Goal: Information Seeking & Learning: Learn about a topic

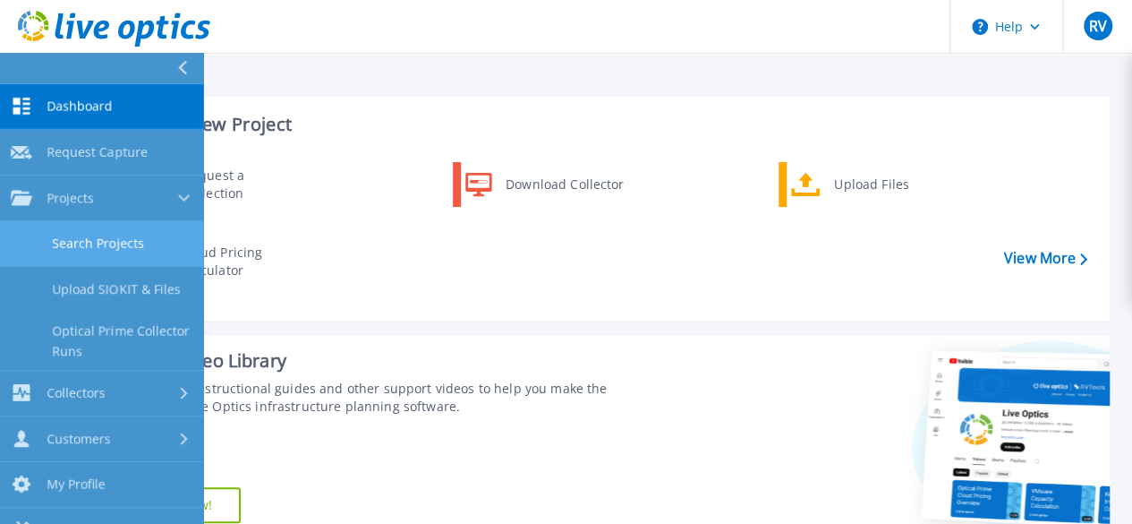
click at [125, 243] on link "Search Projects" at bounding box center [102, 244] width 204 height 46
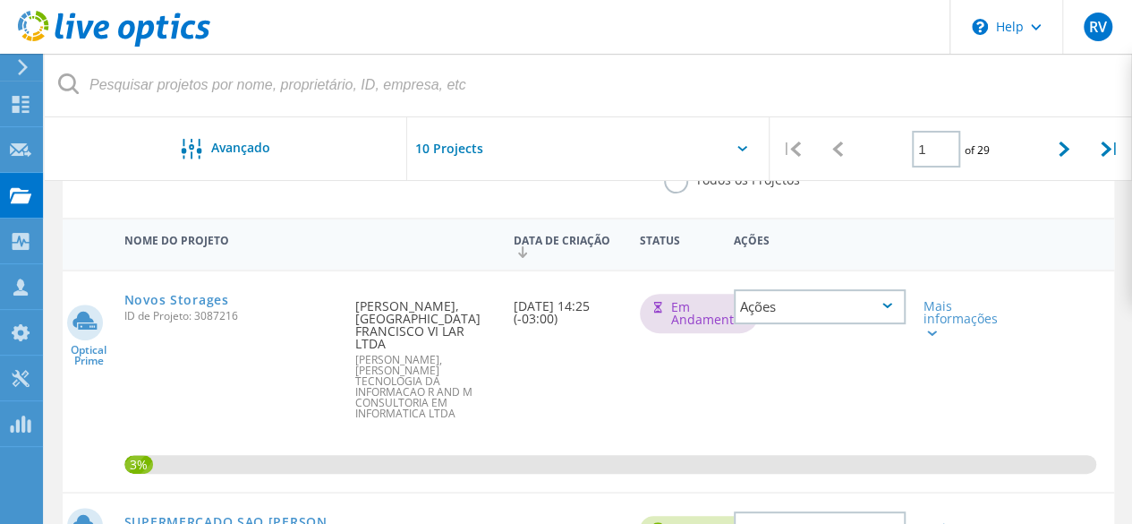
scroll to position [145, 0]
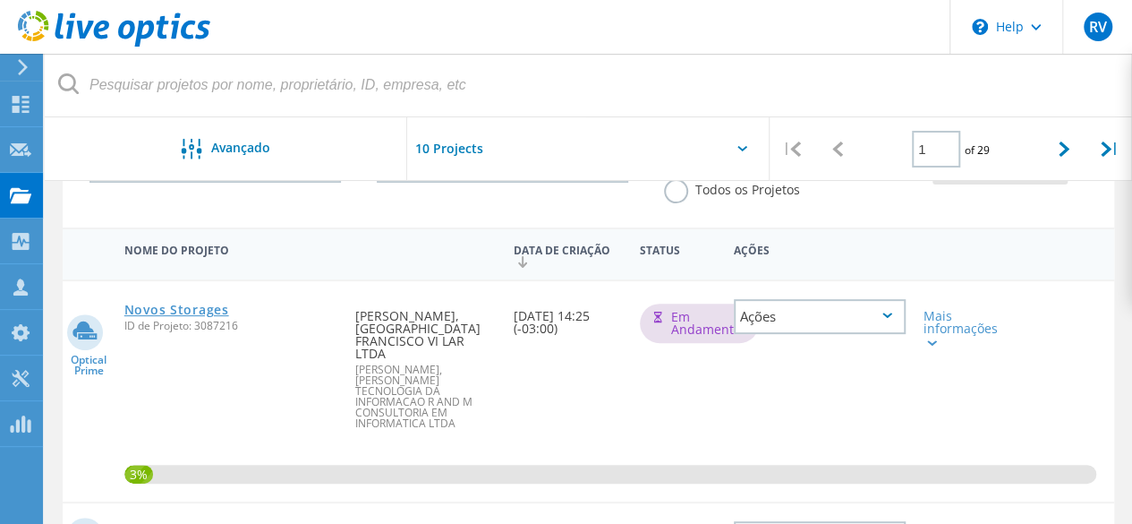
click at [189, 307] on link "Novos Storages" at bounding box center [176, 309] width 105 height 13
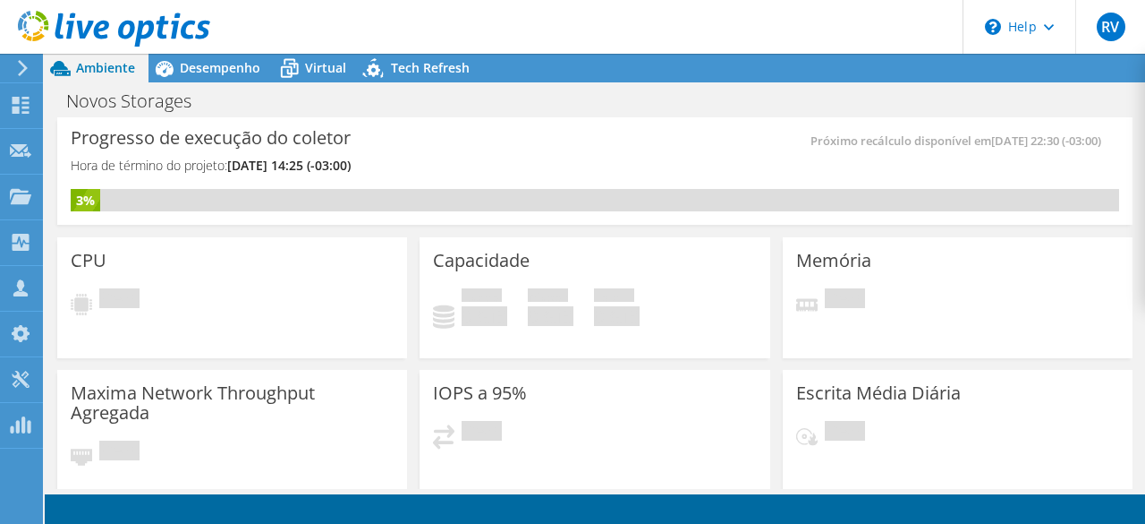
click at [456, 157] on div "Progresso de execução do coletor Hora de término do projeto: 10/11/2025, 14:25 …" at bounding box center [333, 160] width 524 height 58
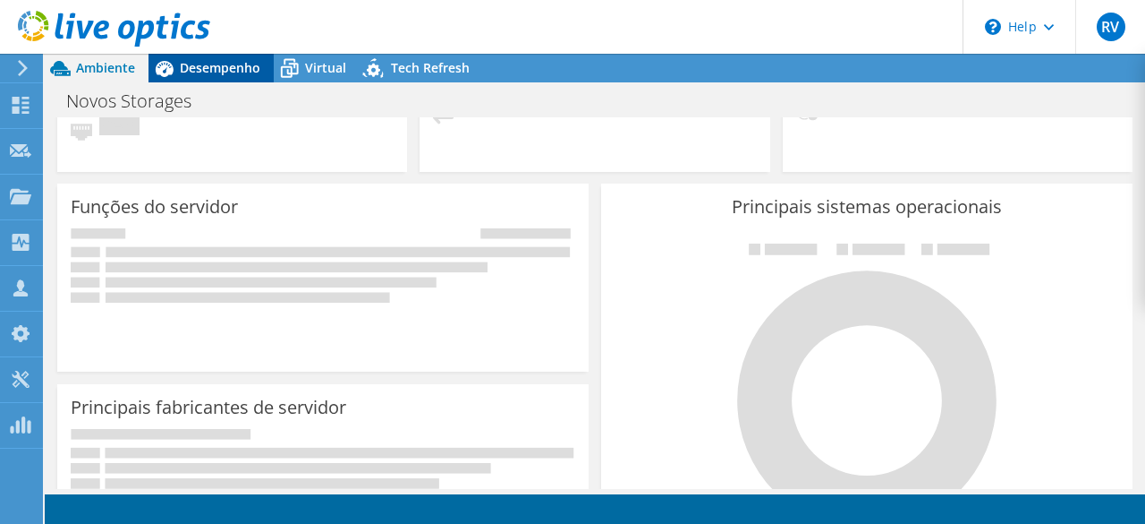
click at [224, 68] on span "Desempenho" at bounding box center [220, 67] width 81 height 17
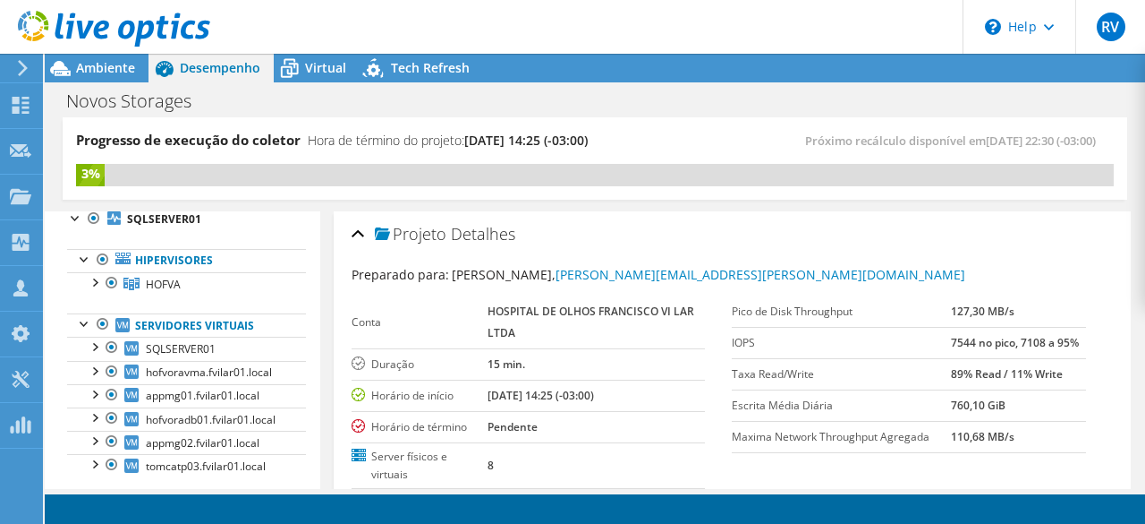
scroll to position [71, 0]
click at [96, 277] on div at bounding box center [94, 280] width 18 height 18
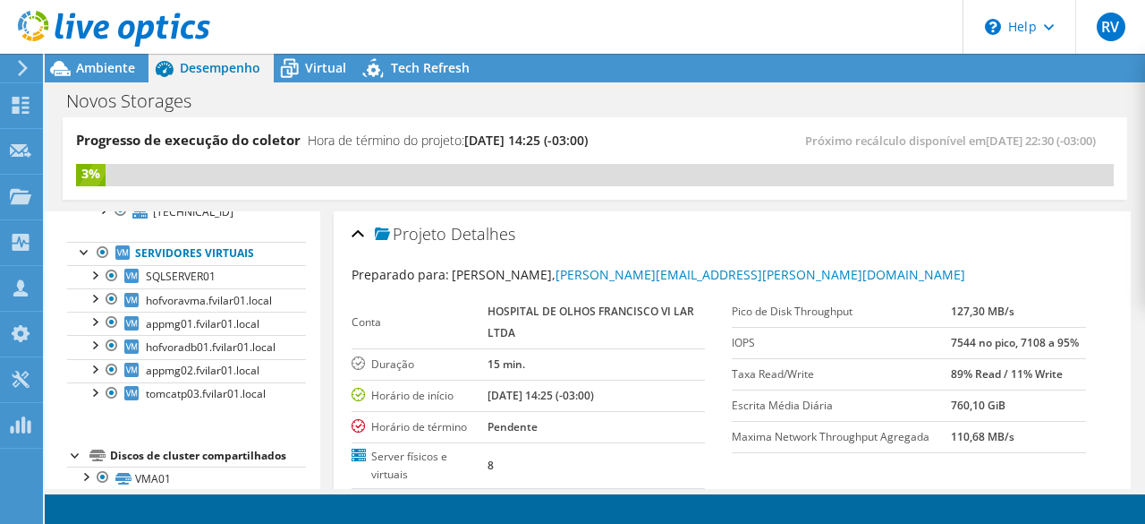
scroll to position [274, 0]
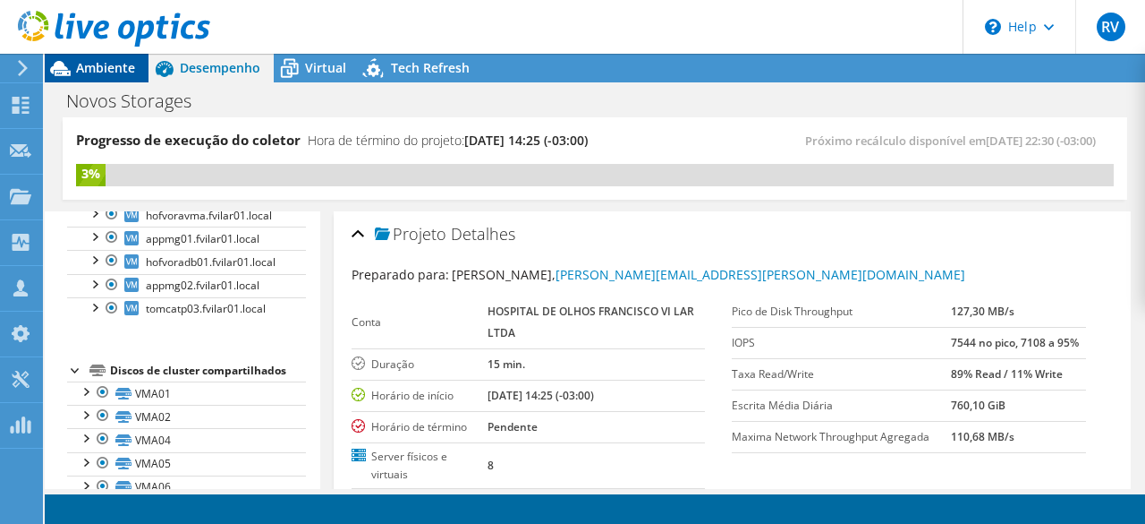
click at [125, 65] on span "Ambiente" at bounding box center [105, 67] width 59 height 17
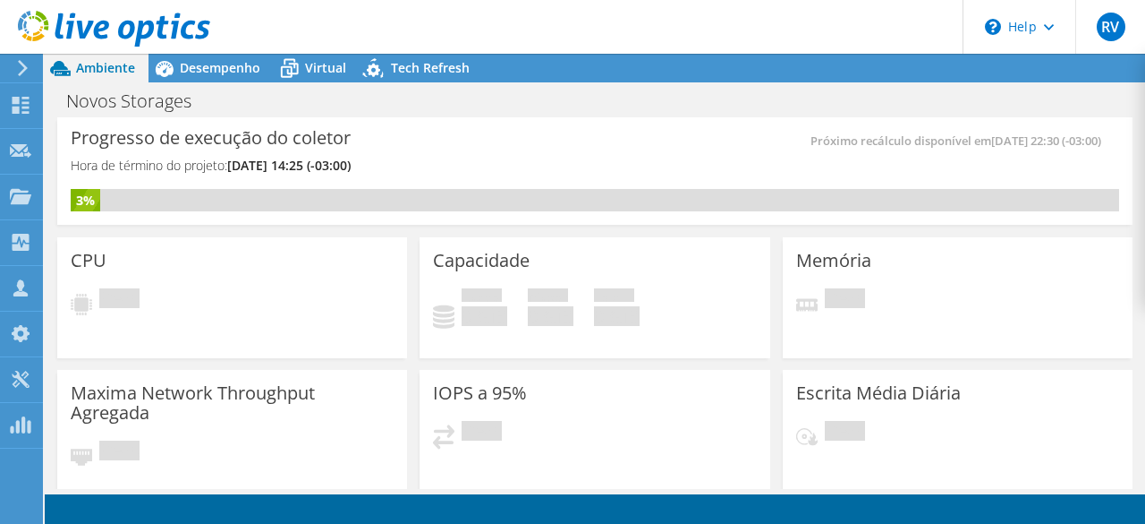
drag, startPoint x: 369, startPoint y: 259, endPoint x: 376, endPoint y: 109, distance: 149.6
click at [369, 257] on div "CPU Pendente" at bounding box center [232, 297] width 350 height 121
click at [319, 73] on span "Virtual" at bounding box center [325, 67] width 41 height 17
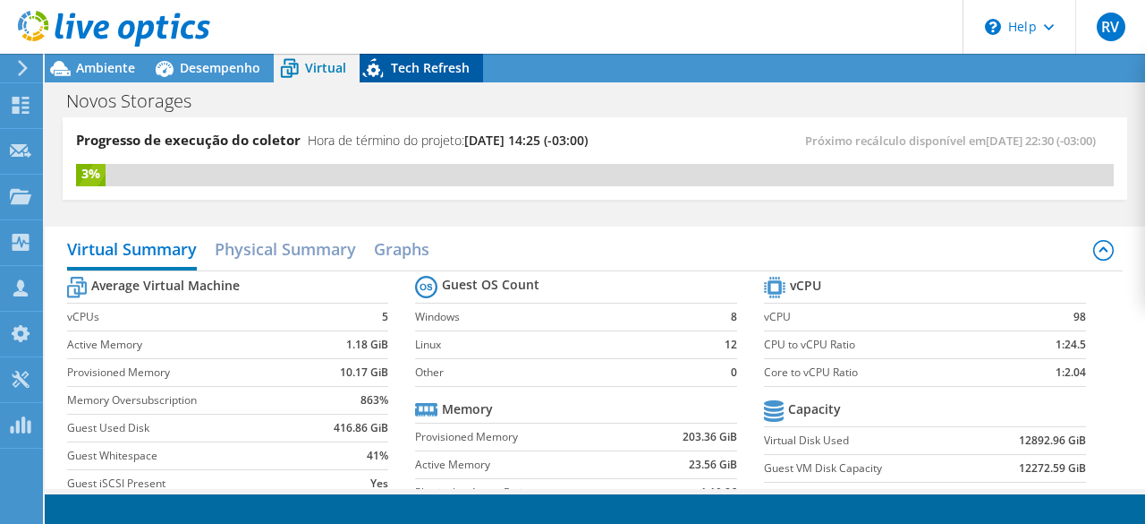
click at [405, 72] on span "Tech Refresh" at bounding box center [430, 67] width 79 height 17
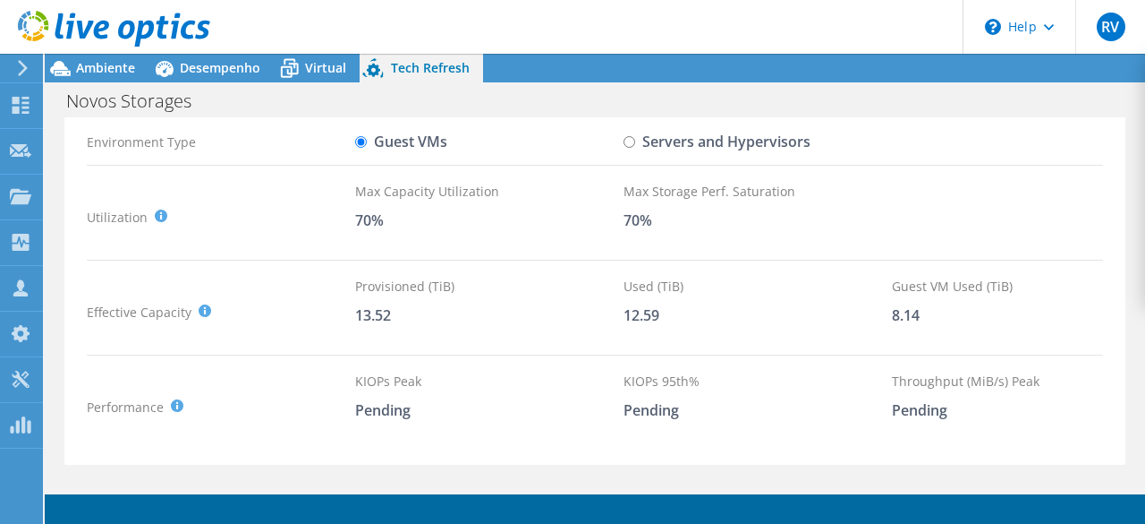
scroll to position [217, 0]
click at [748, 159] on label "Servers and Hypervisors" at bounding box center [717, 143] width 187 height 31
click at [635, 149] on input "Servers and Hypervisors" at bounding box center [630, 144] width 12 height 12
radio input "true"
radio input "false"
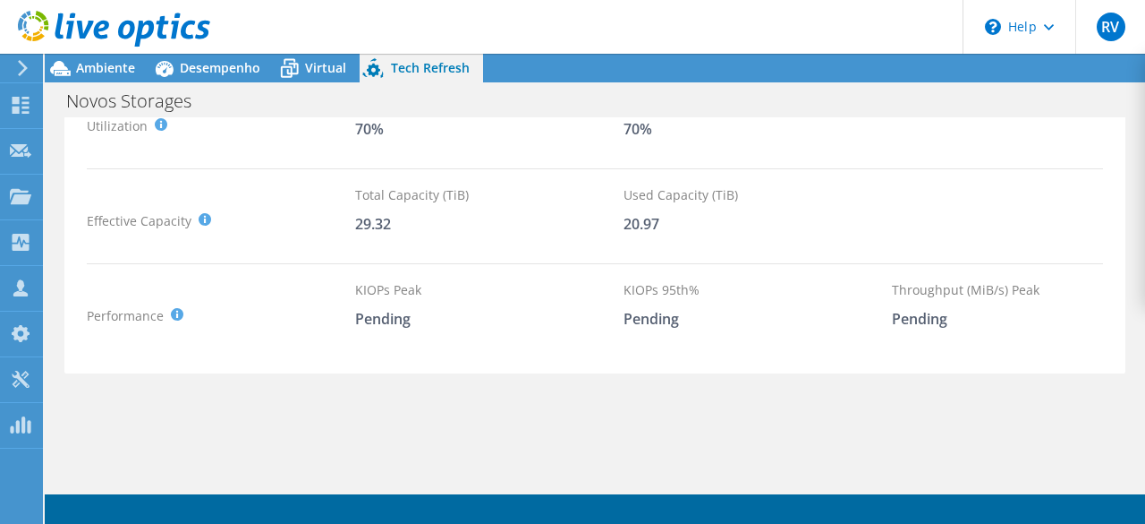
scroll to position [0, 0]
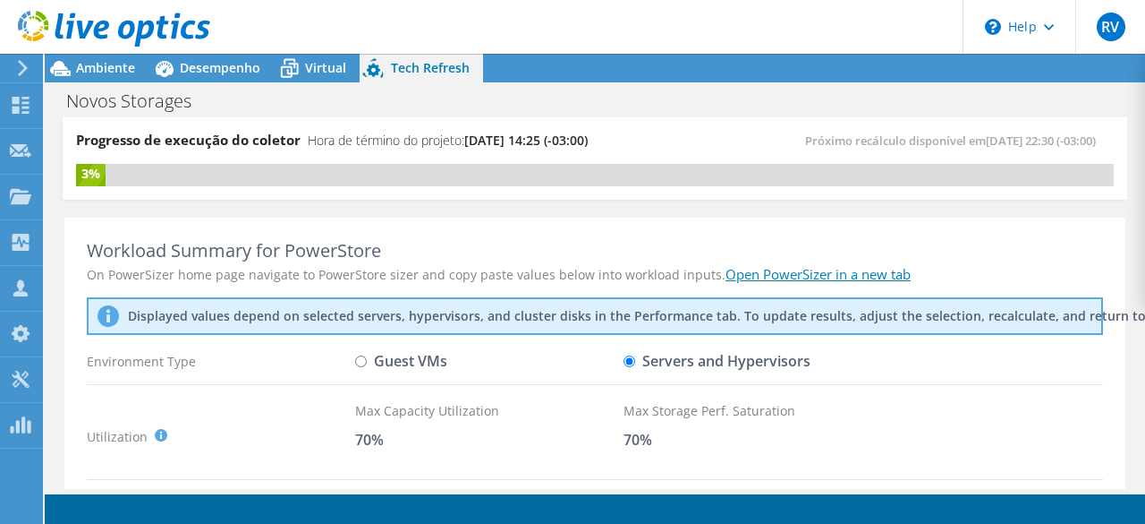
click at [792, 283] on link "Open PowerSizer in a new tab" at bounding box center [818, 274] width 185 height 18
click at [91, 58] on div at bounding box center [105, 30] width 210 height 60
click at [98, 65] on span "Ambiente" at bounding box center [105, 67] width 59 height 17
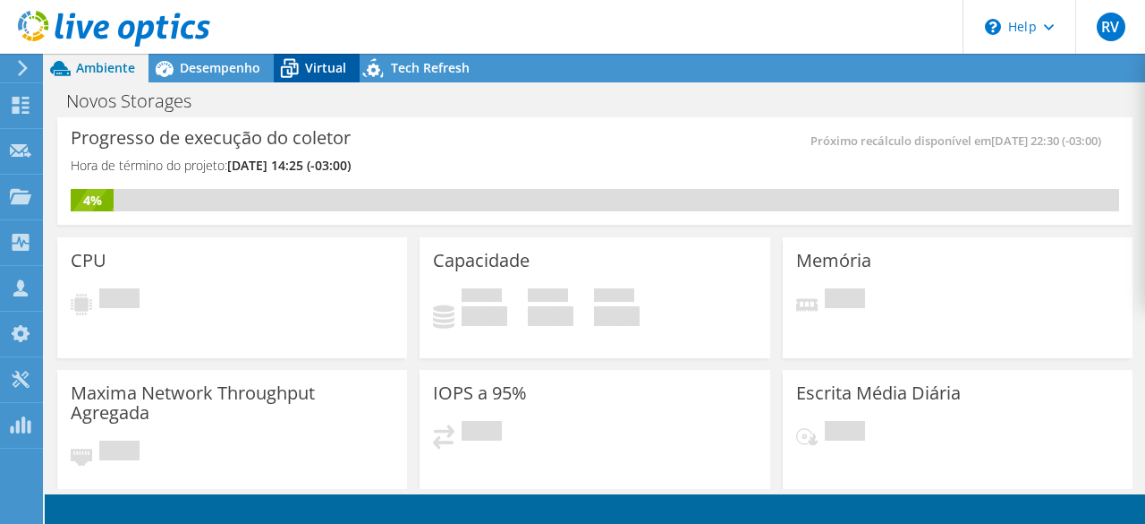
click at [321, 69] on span "Virtual" at bounding box center [325, 67] width 41 height 17
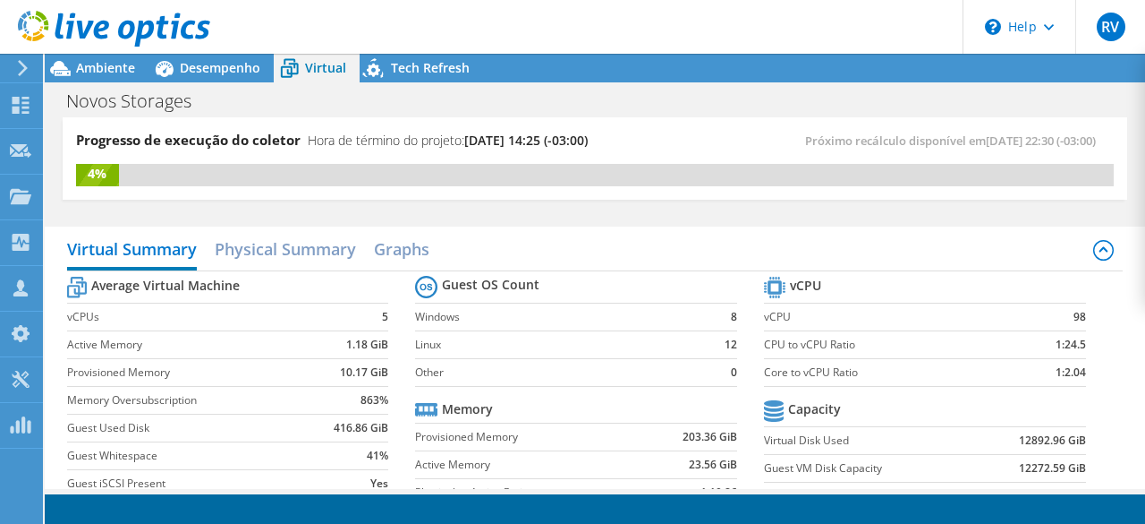
click at [585, 381] on label "Other" at bounding box center [561, 372] width 293 height 18
click at [392, 71] on span "Tech Refresh" at bounding box center [430, 67] width 79 height 17
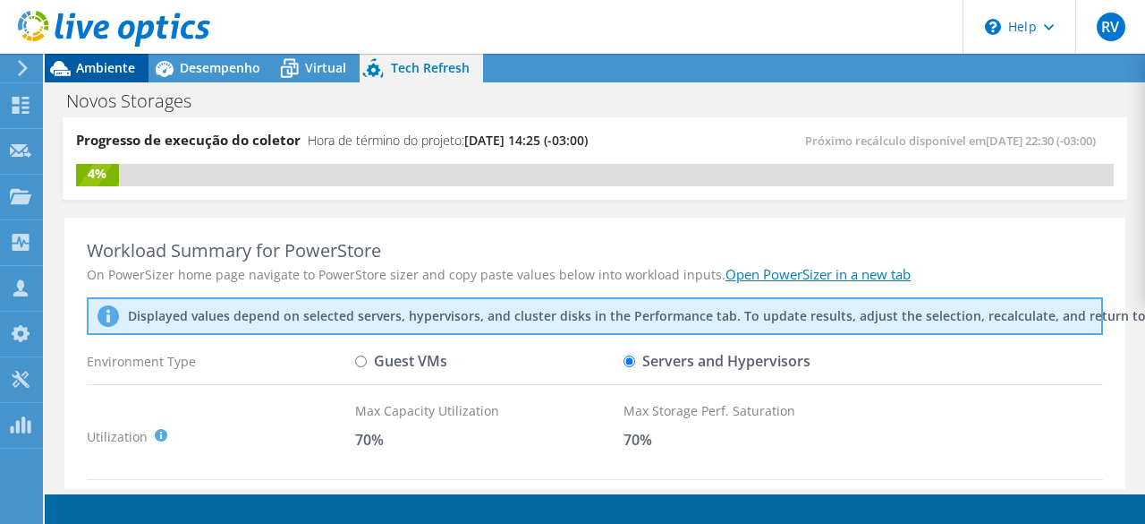
click at [90, 64] on span "Ambiente" at bounding box center [105, 67] width 59 height 17
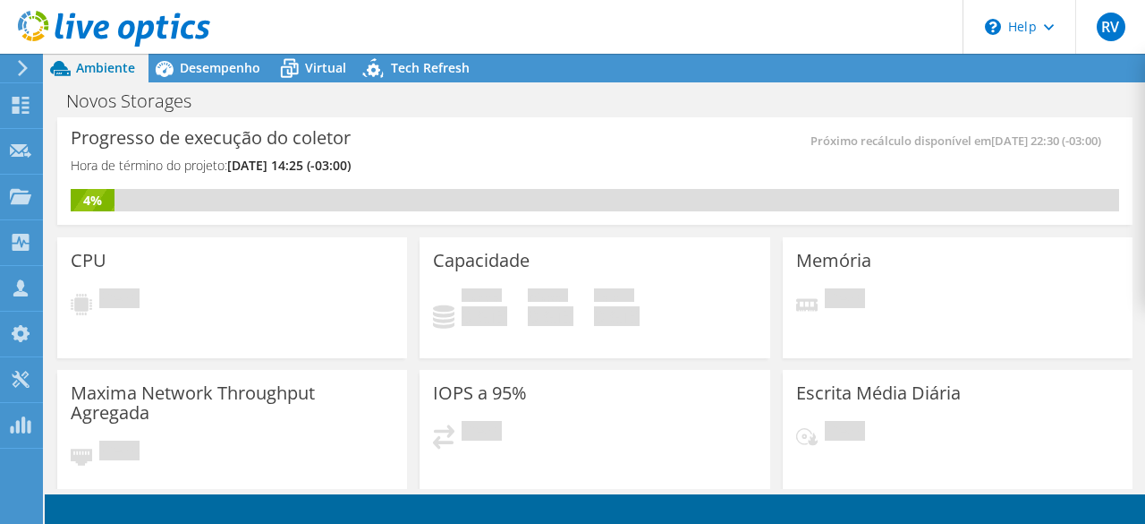
click at [502, 277] on div "Capacidade Usado 0 GiB Disponível 0 GiB Total 0 GiB" at bounding box center [595, 297] width 350 height 121
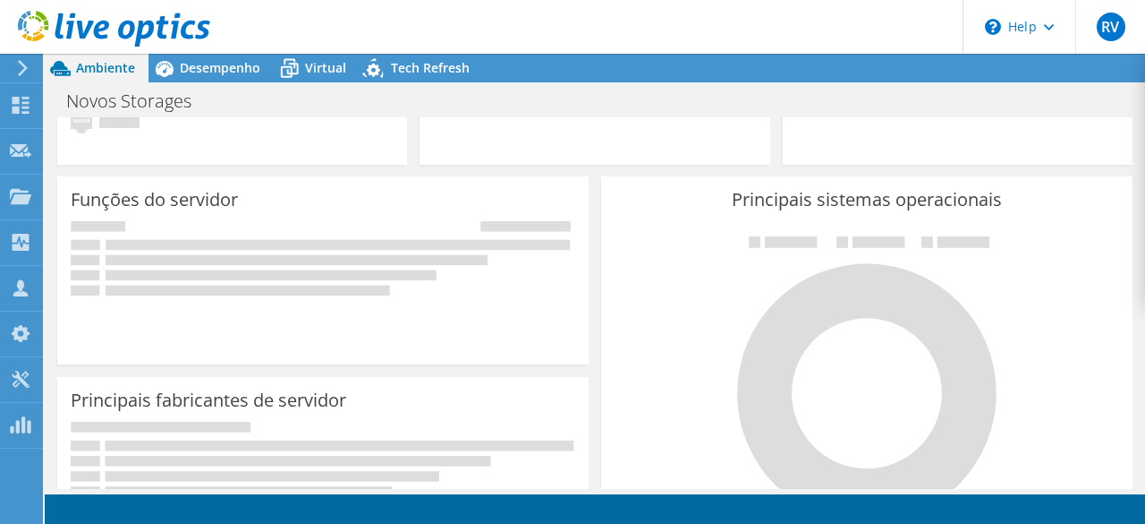
scroll to position [171, 0]
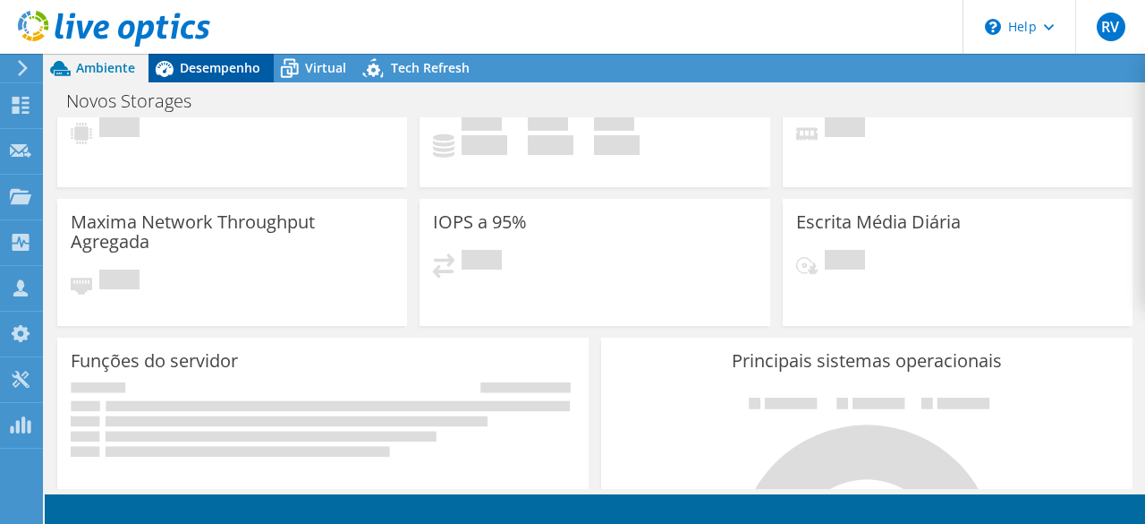
click at [212, 65] on span "Desempenho" at bounding box center [220, 67] width 81 height 17
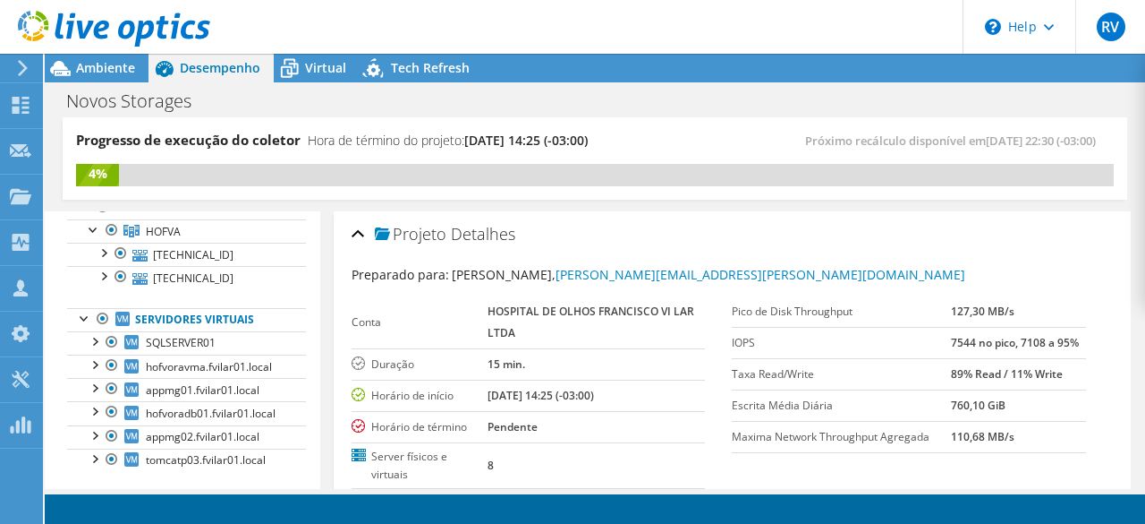
scroll to position [0, 0]
